Goal: Find specific page/section: Find specific page/section

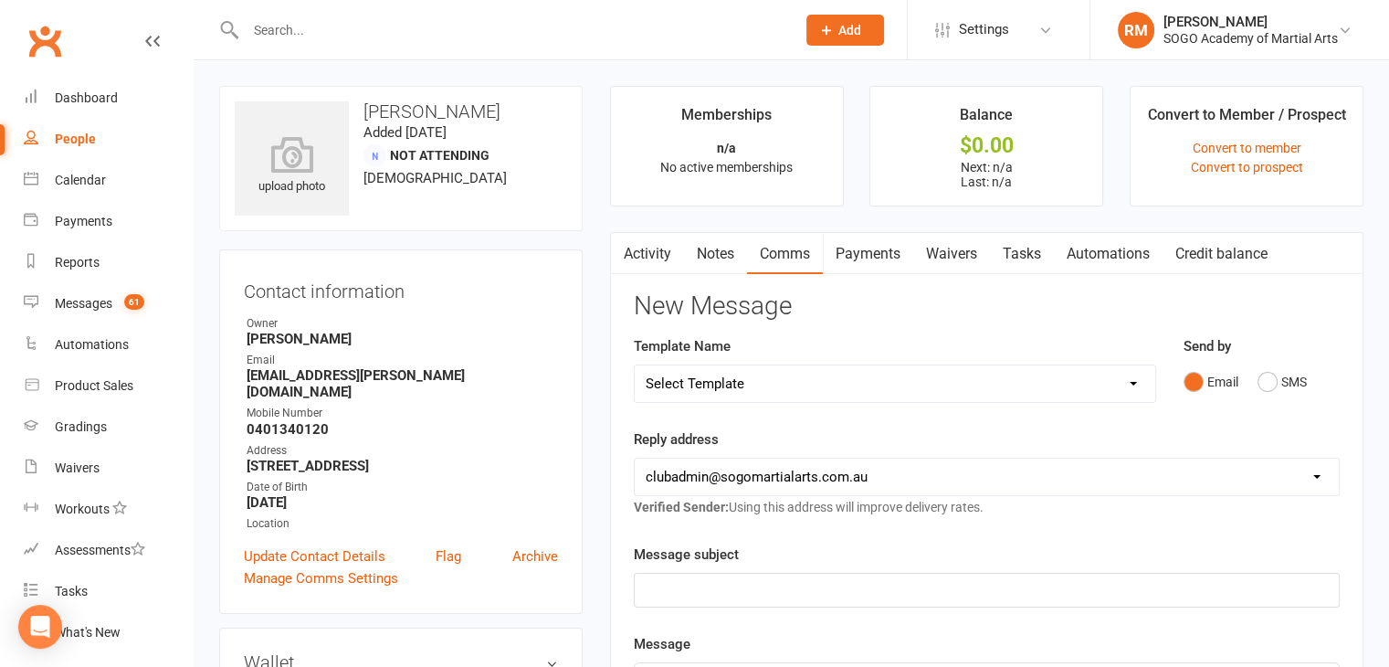
click at [88, 131] on div "People" at bounding box center [75, 138] width 41 height 15
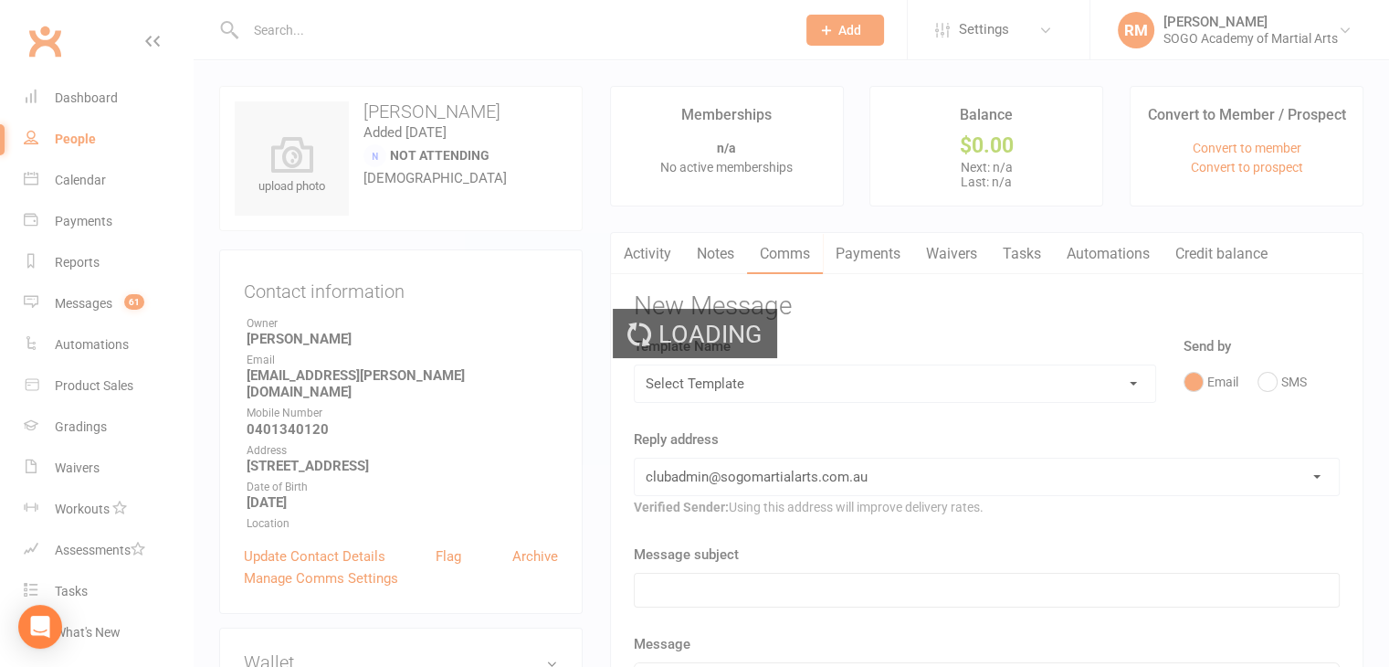
select select "100"
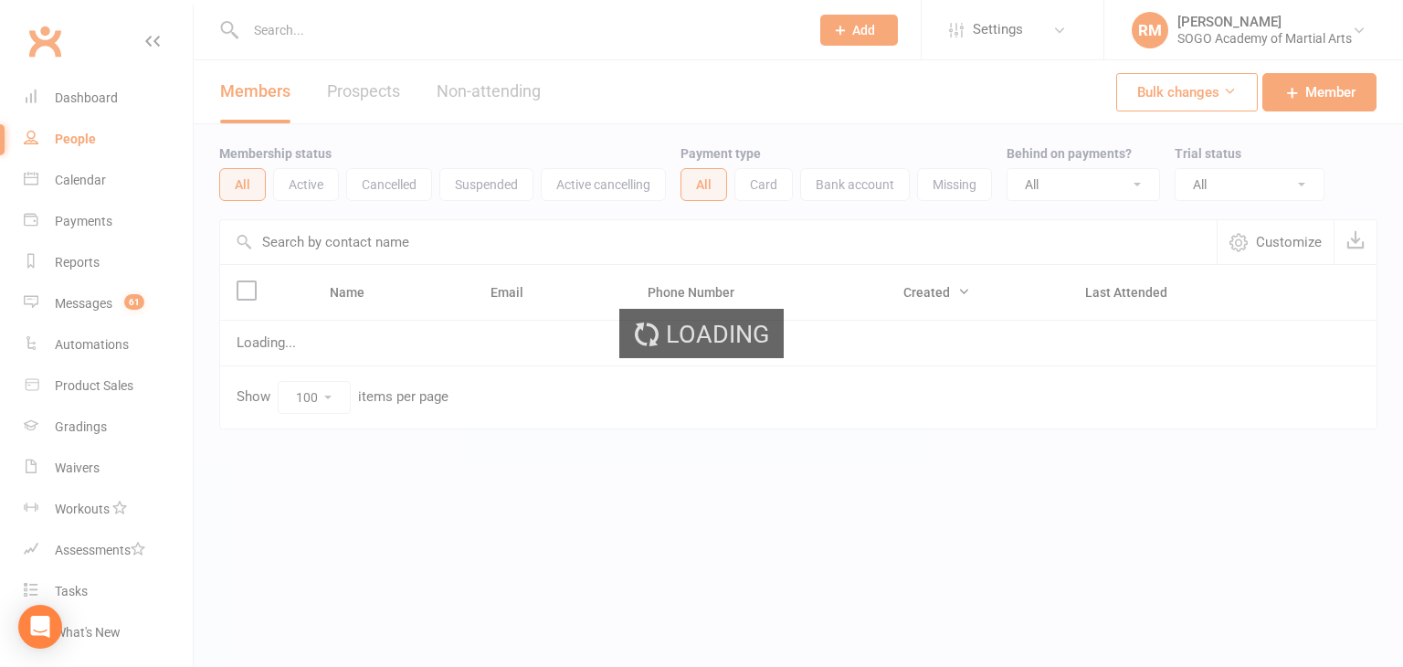
click at [358, 84] on div "Members Prospects Non-attending" at bounding box center [380, 91] width 373 height 63
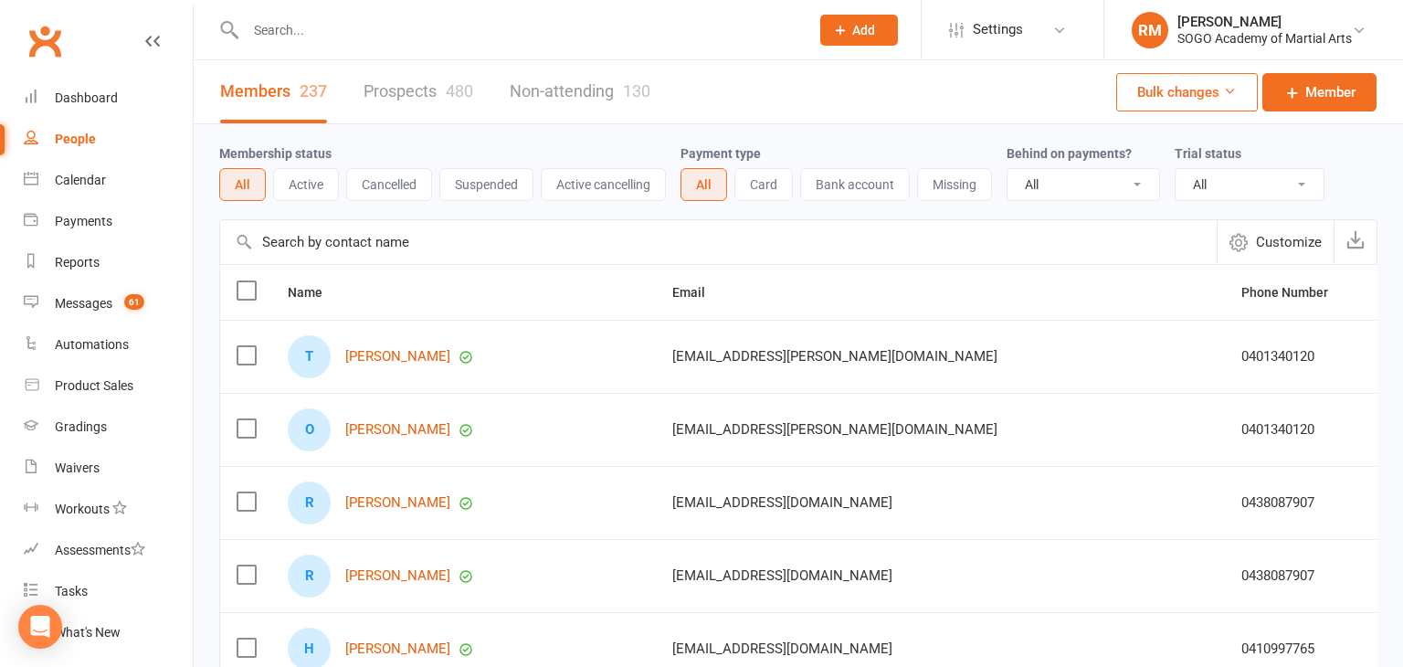
click at [391, 90] on link "Prospects 480" at bounding box center [418, 91] width 110 height 63
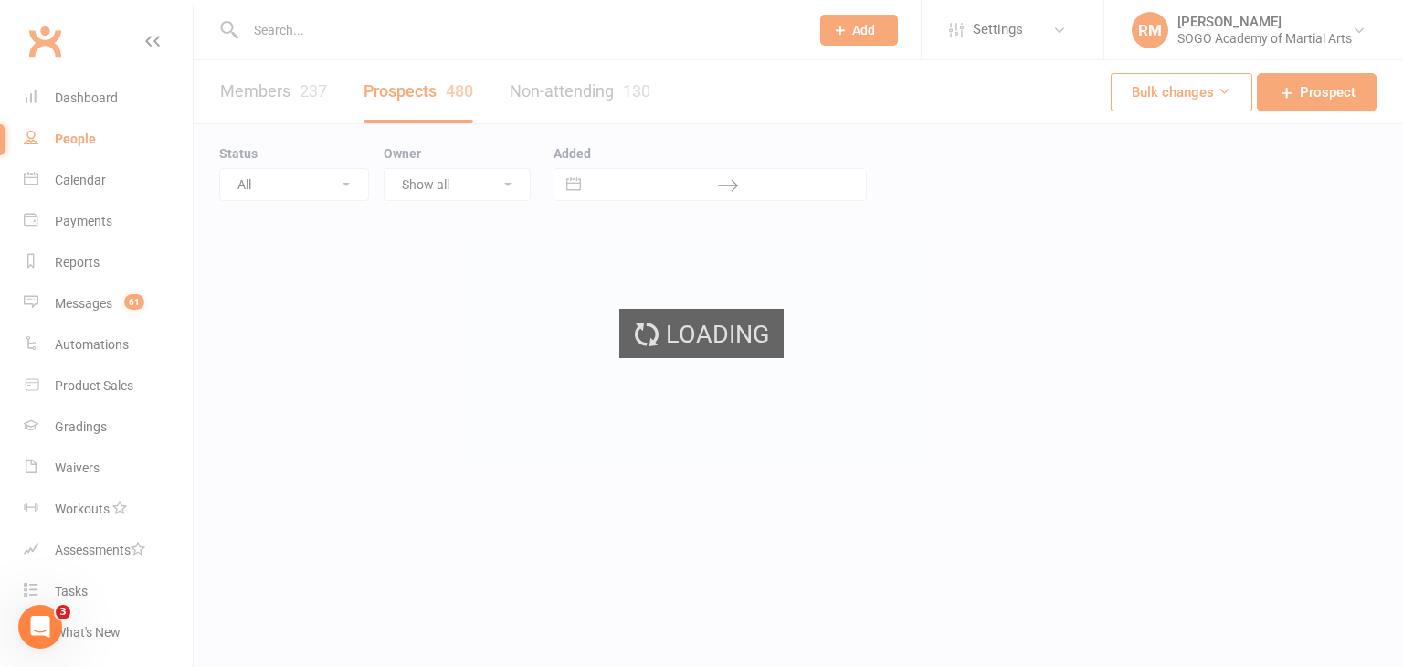
select select "100"
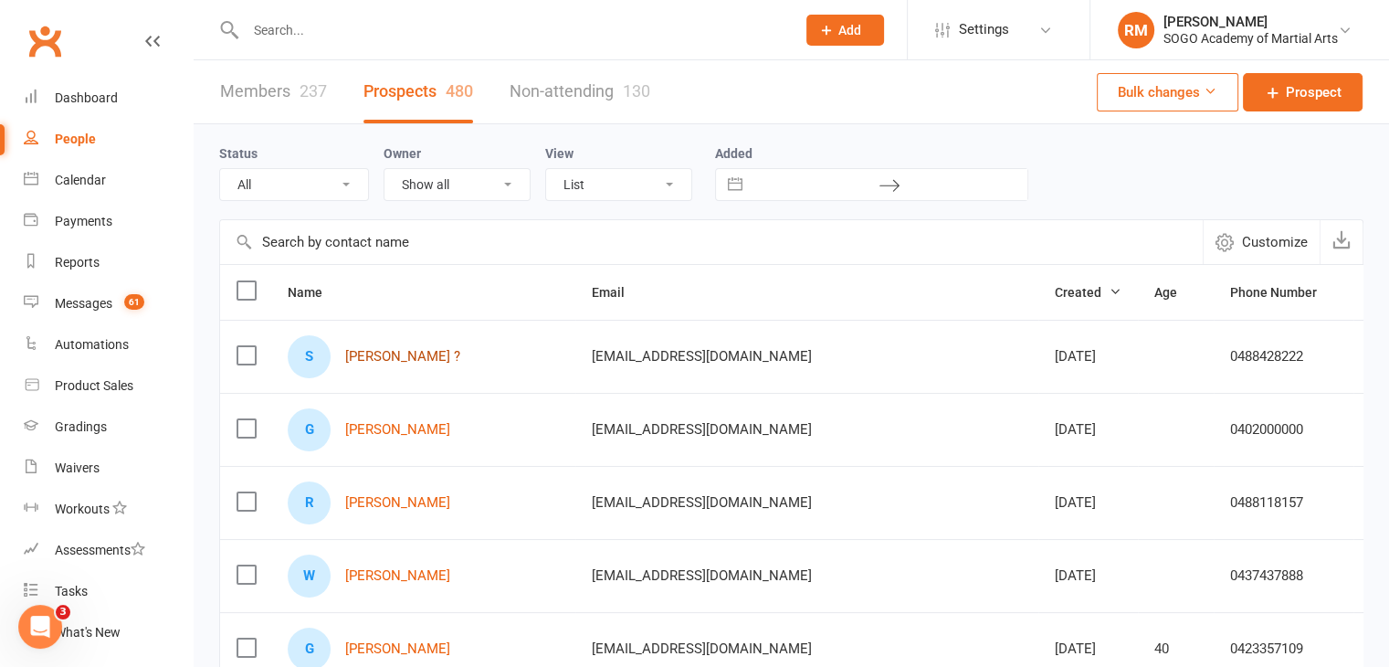
click at [387, 350] on link "[PERSON_NAME] ?" at bounding box center [402, 357] width 115 height 16
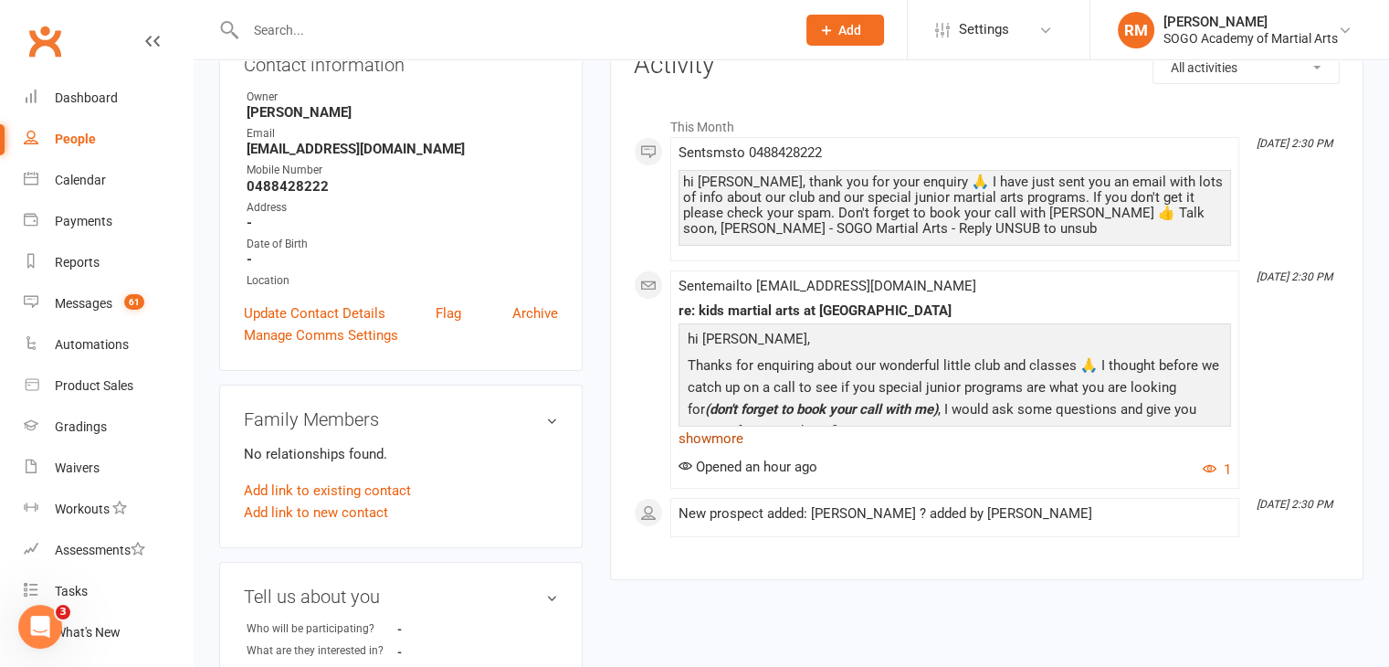
scroll to position [183, 0]
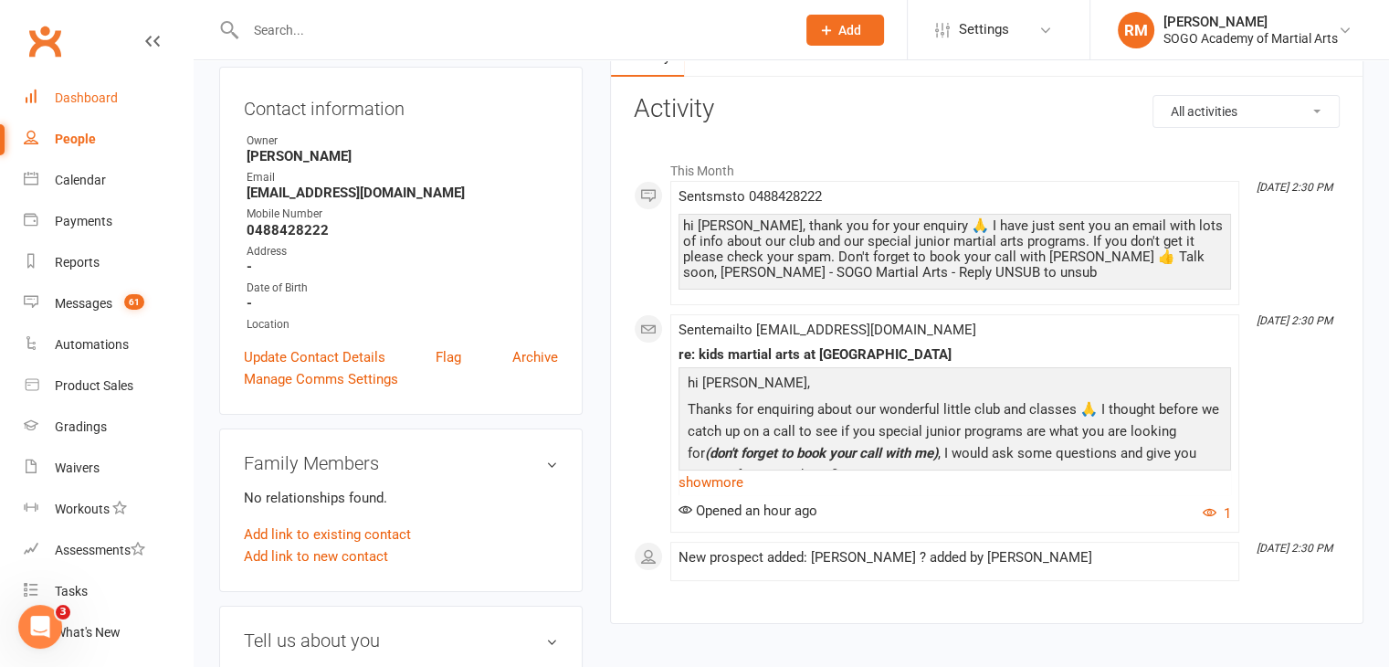
click at [48, 107] on link "Dashboard" at bounding box center [108, 98] width 169 height 41
